Goal: Task Accomplishment & Management: Manage account settings

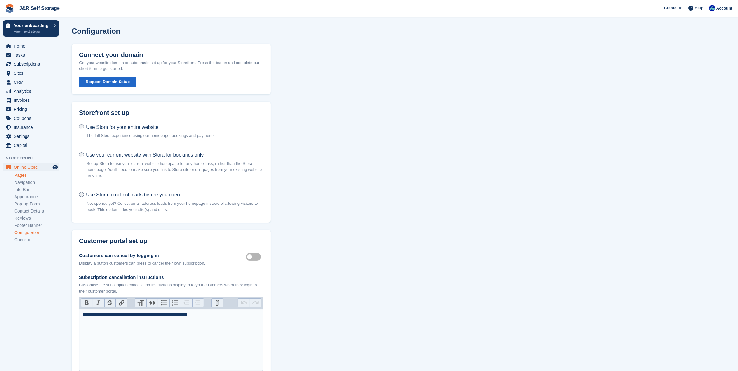
click at [20, 175] on link "Pages" at bounding box center [36, 175] width 45 height 6
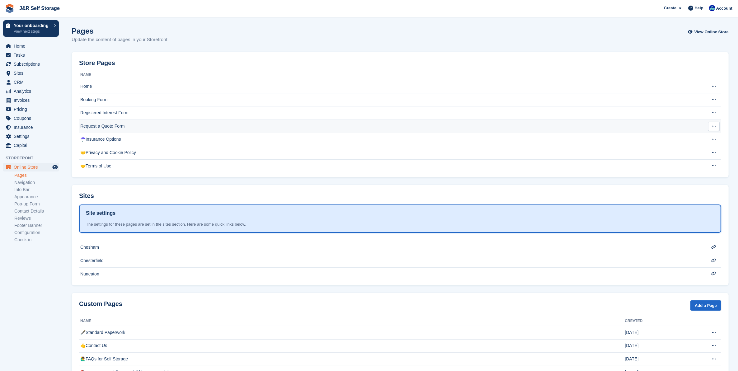
click at [110, 126] on td "Request a Quote Form" at bounding box center [384, 126] width 610 height 13
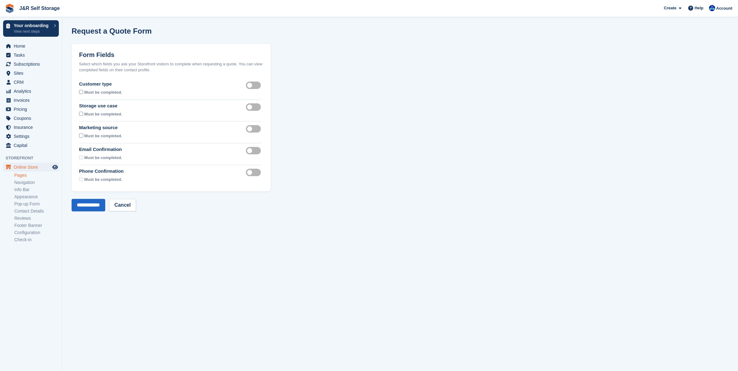
click at [250, 172] on label "Phone confirmation required" at bounding box center [254, 172] width 17 height 1
click at [256, 172] on label "Phone confirmation required" at bounding box center [254, 172] width 17 height 1
click at [131, 205] on link "Cancel" at bounding box center [122, 205] width 27 height 12
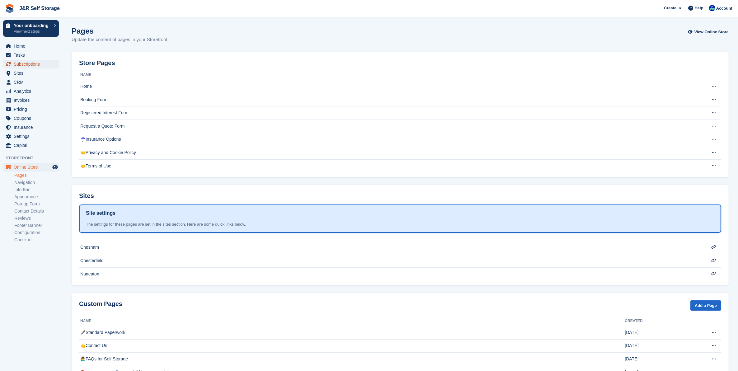
click at [18, 66] on span "Subscriptions" at bounding box center [32, 64] width 37 height 9
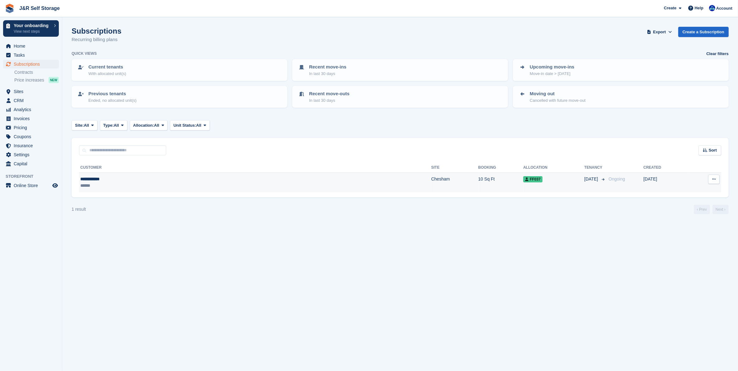
click at [115, 178] on div "**********" at bounding box center [149, 179] width 139 height 7
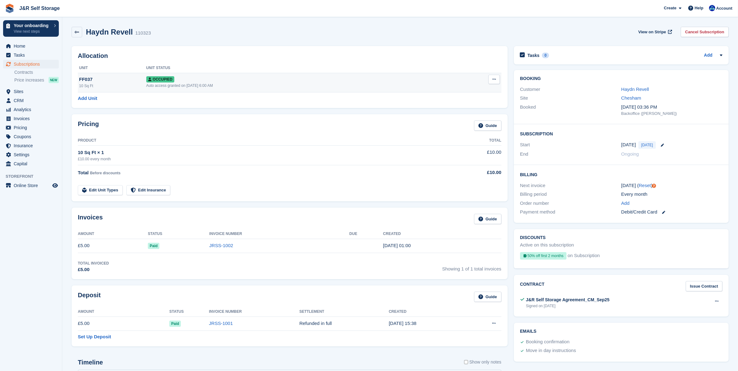
click at [240, 81] on div "Occupied" at bounding box center [294, 79] width 297 height 7
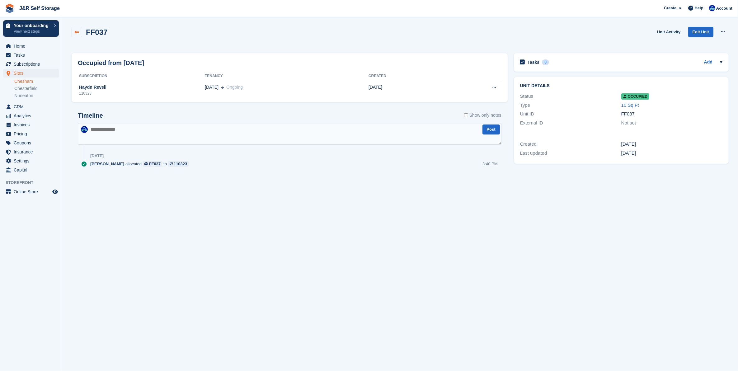
click at [75, 31] on icon at bounding box center [77, 32] width 5 height 5
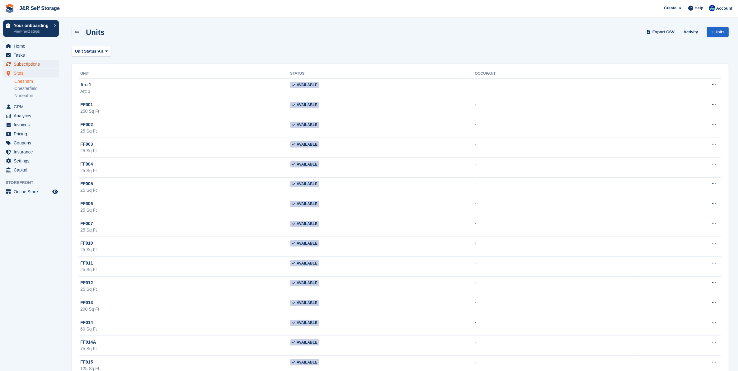
click at [26, 64] on span "Subscriptions" at bounding box center [32, 64] width 37 height 9
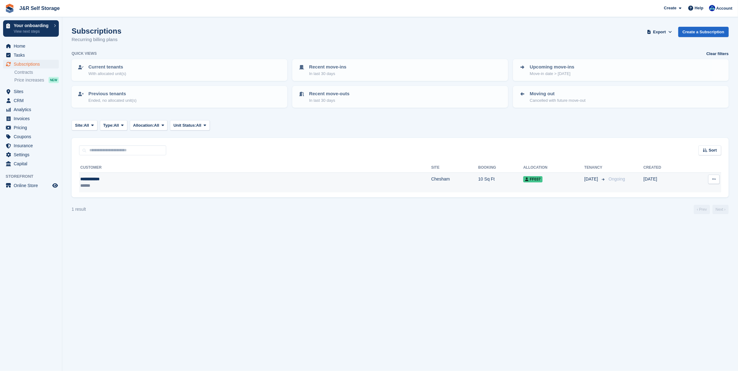
click at [431, 181] on td "Chesham" at bounding box center [454, 183] width 47 height 20
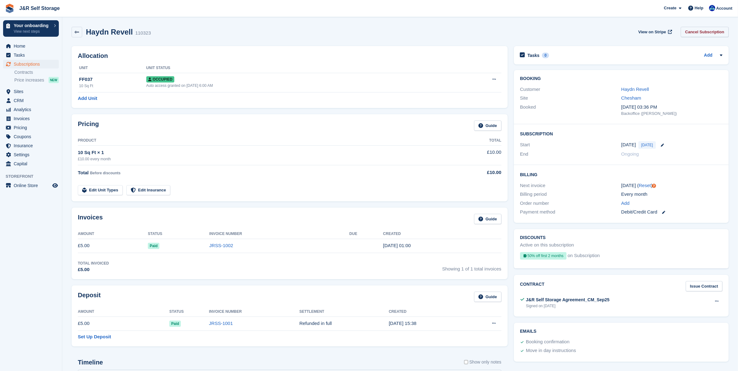
click at [718, 32] on link "Cancel Subscription" at bounding box center [705, 32] width 48 height 10
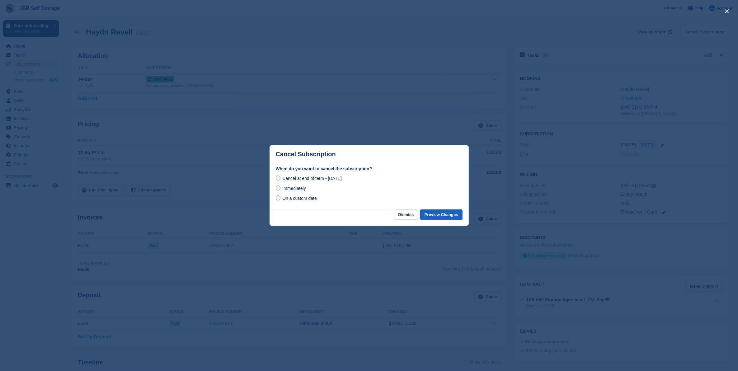
click at [450, 215] on button "Preview Changes" at bounding box center [441, 215] width 42 height 10
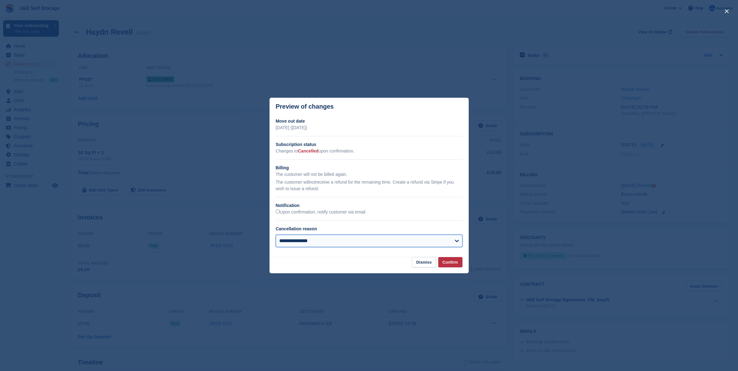
click at [384, 244] on select "**********" at bounding box center [369, 241] width 187 height 12
select select "**********"
click at [276, 235] on select "**********" at bounding box center [369, 241] width 187 height 12
click at [453, 264] on button "Confirm" at bounding box center [450, 262] width 24 height 10
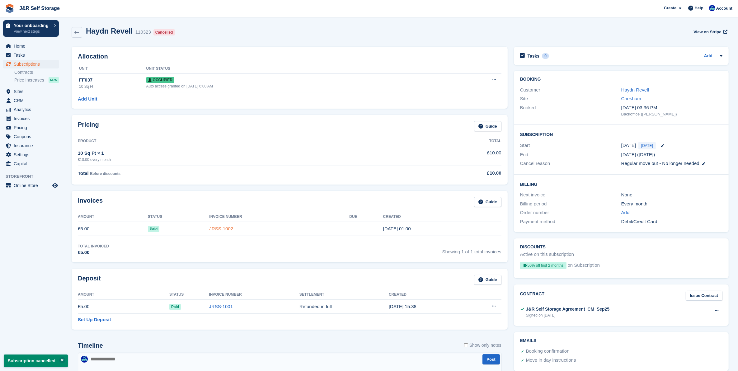
click at [214, 230] on link "JRSS-1002" at bounding box center [221, 228] width 24 height 5
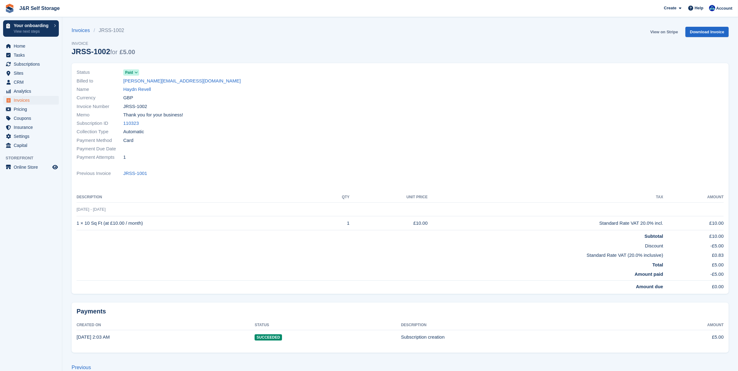
click at [671, 31] on link "View on Stripe" at bounding box center [664, 32] width 33 height 10
click at [12, 73] on link "Sites" at bounding box center [31, 73] width 56 height 9
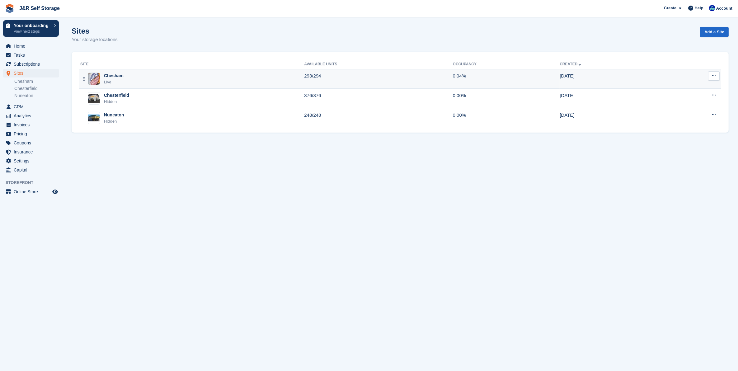
click at [122, 77] on div "Chesham" at bounding box center [114, 76] width 20 height 7
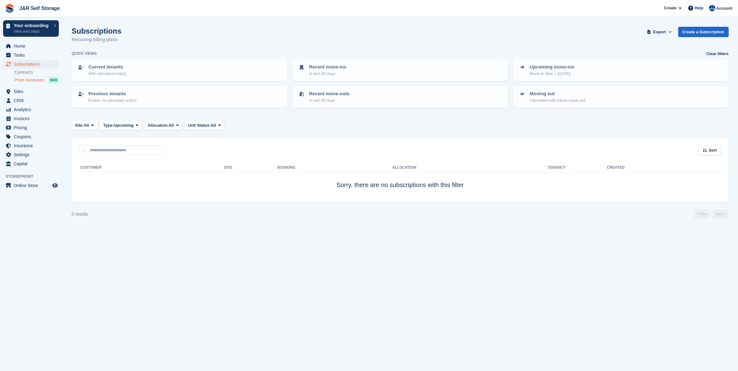
click at [21, 80] on span "Price increases" at bounding box center [29, 80] width 30 height 6
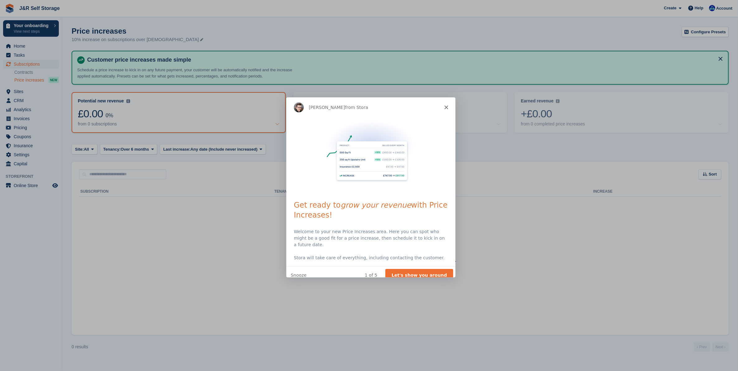
click at [445, 107] on icon "Close" at bounding box center [446, 107] width 4 height 4
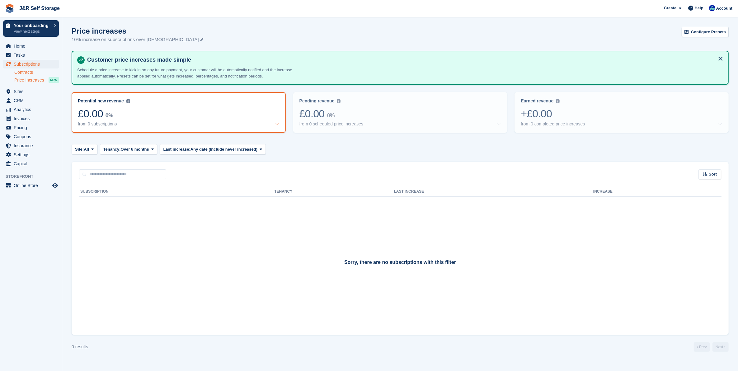
click at [24, 74] on link "Contracts" at bounding box center [36, 72] width 45 height 6
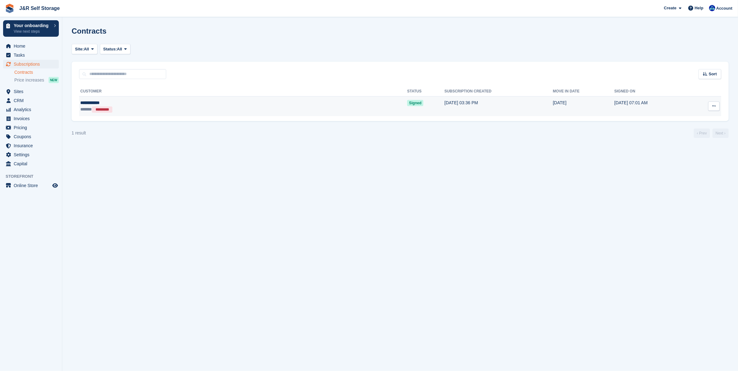
click at [715, 106] on icon at bounding box center [713, 106] width 3 height 4
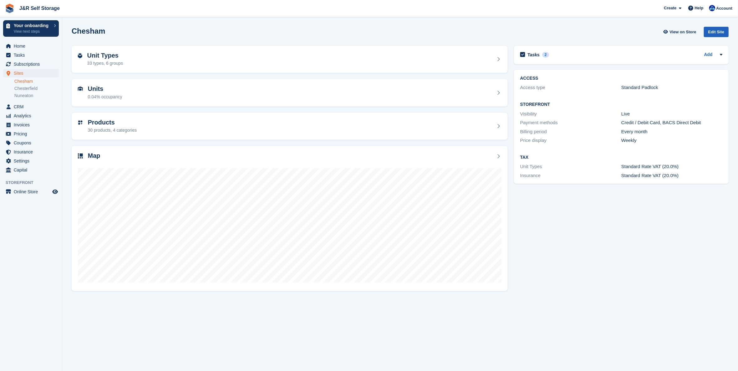
click at [714, 29] on div "Edit Site" at bounding box center [716, 32] width 25 height 10
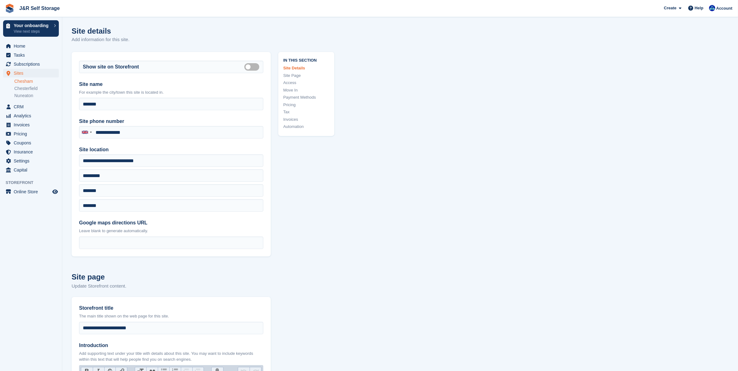
type input "**********"
